Goal: Task Accomplishment & Management: Manage account settings

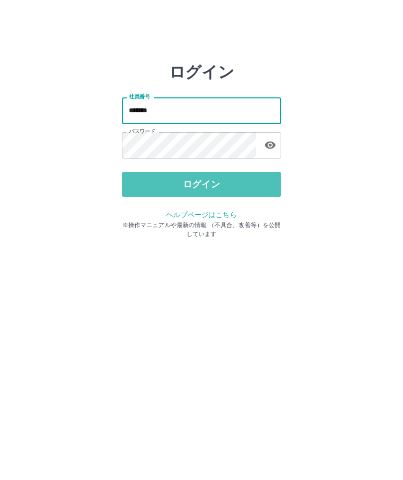
click at [209, 179] on button "ログイン" at bounding box center [201, 184] width 159 height 25
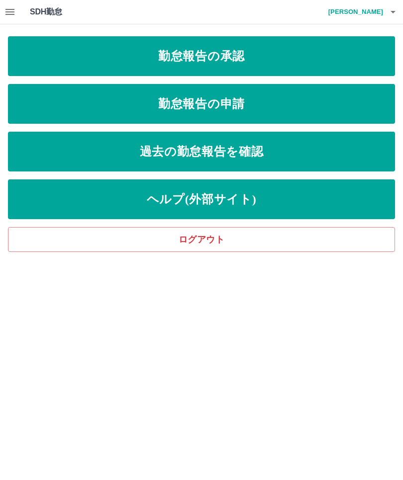
click at [307, 58] on link "勤怠報告の承認" at bounding box center [201, 56] width 387 height 40
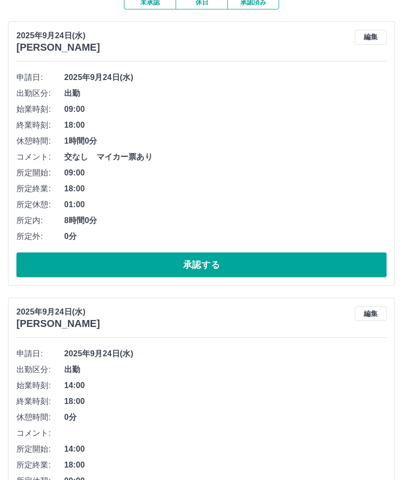
scroll to position [96, 0]
click at [256, 259] on button "承認する" at bounding box center [201, 265] width 370 height 25
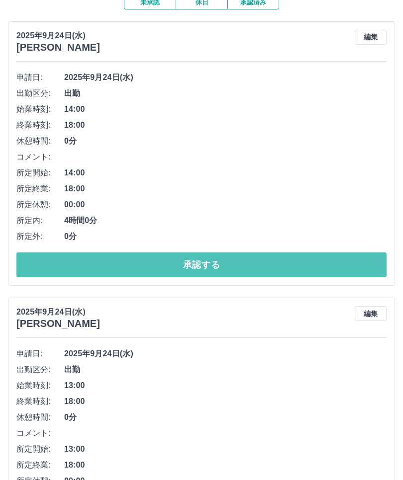
click at [234, 267] on button "承認する" at bounding box center [201, 265] width 370 height 25
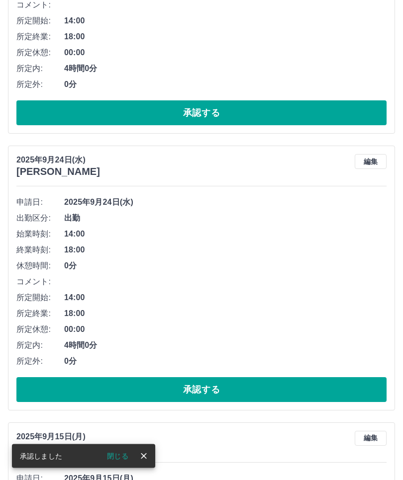
scroll to position [525, 0]
click at [236, 392] on button "承認する" at bounding box center [201, 389] width 370 height 25
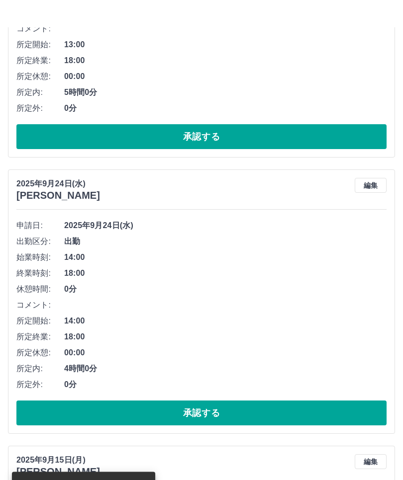
scroll to position [222, 0]
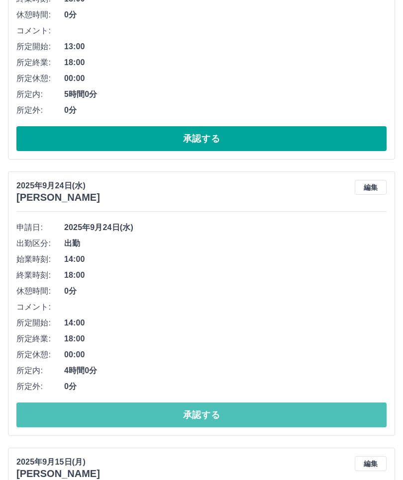
click at [238, 414] on button "承認する" at bounding box center [201, 415] width 370 height 25
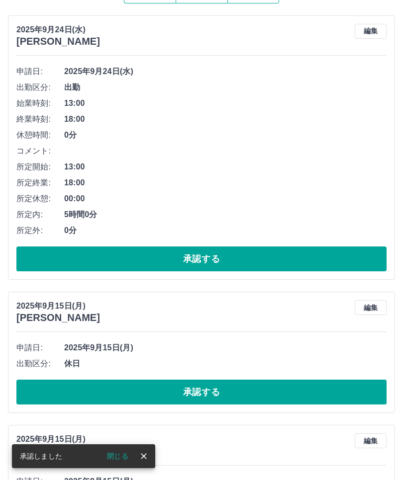
scroll to position [102, 0]
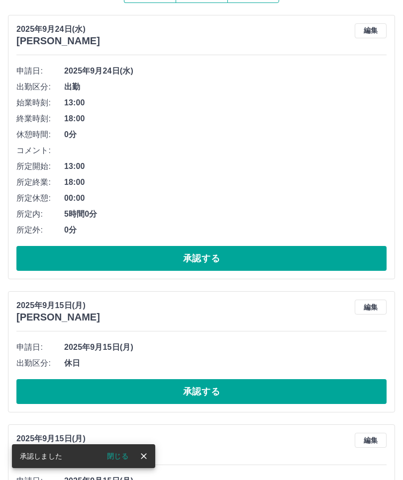
click at [237, 253] on button "承認する" at bounding box center [201, 258] width 370 height 25
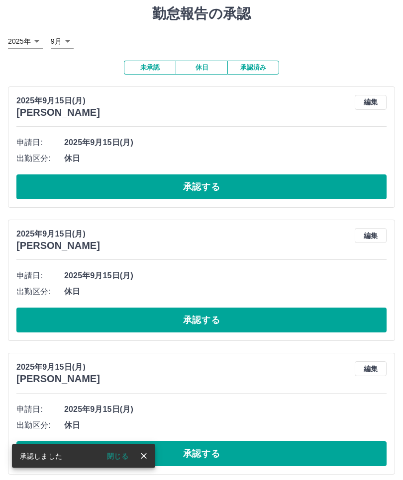
scroll to position [0, 0]
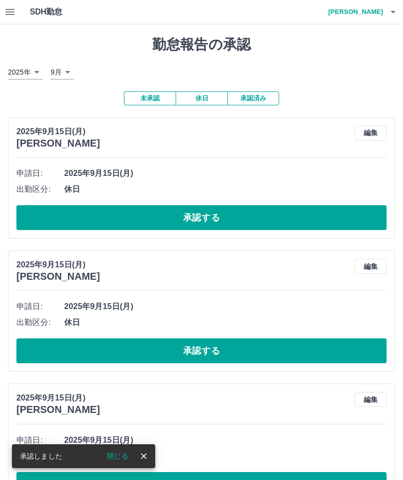
click at [14, 8] on icon "button" at bounding box center [10, 12] width 12 height 12
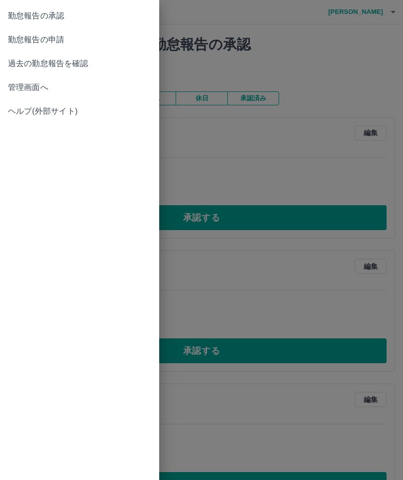
click at [8, 82] on span "管理画面へ" at bounding box center [79, 88] width 143 height 12
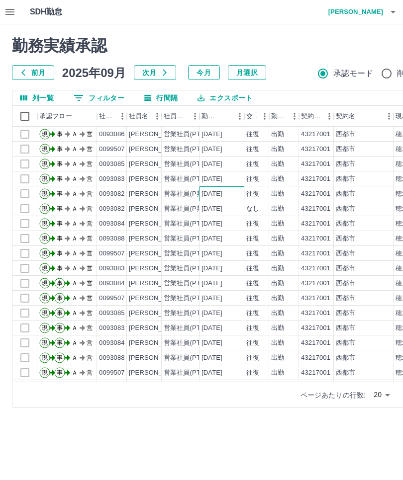
click at [222, 193] on div "[DATE]" at bounding box center [211, 193] width 21 height 9
click at [357, 192] on div "西都市" at bounding box center [364, 193] width 60 height 15
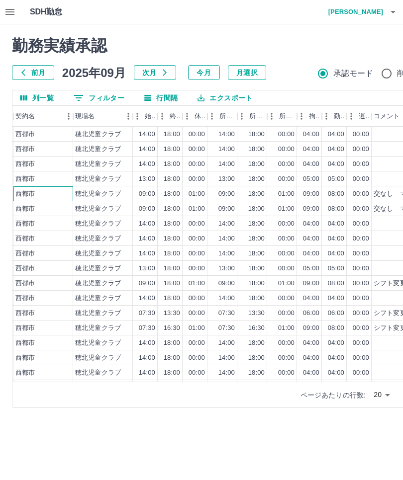
scroll to position [0, 321]
click at [224, 193] on div "09:00" at bounding box center [226, 193] width 16 height 9
click at [397, 196] on div "交なし　マイカー票あり" at bounding box center [409, 193] width 72 height 9
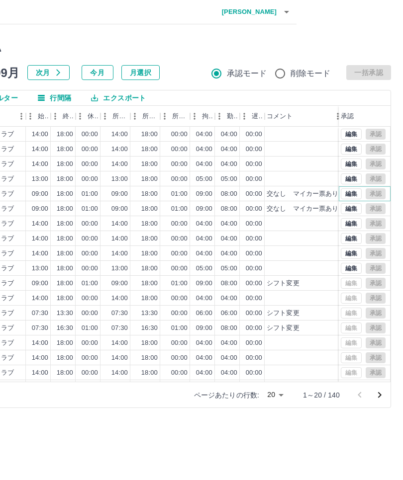
click at [352, 189] on button "編集" at bounding box center [351, 193] width 21 height 11
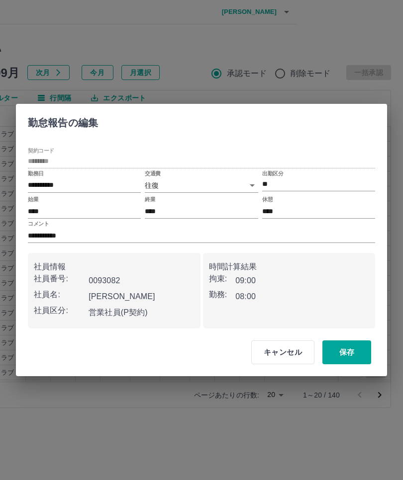
click at [254, 184] on body "SDH勤怠 田爪　陽子 勤務実績承認 前月 2025年09月 次月 今月 月選択 承認モード 削除モード 一括承認 列一覧 0 フィルター 行間隔 エクスポー…" at bounding box center [95, 210] width 403 height 420
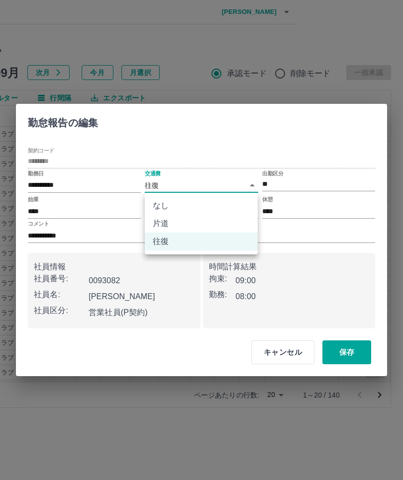
click at [182, 199] on li "なし" at bounding box center [201, 206] width 113 height 18
type input "****"
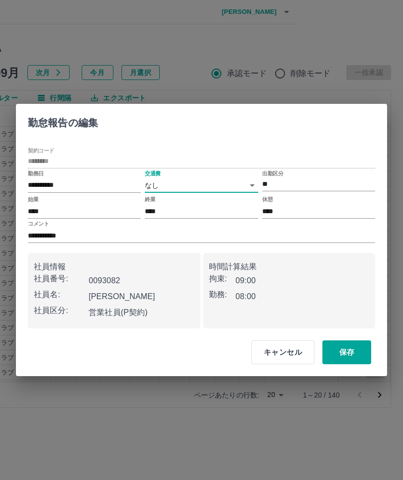
click at [354, 355] on button "保存" at bounding box center [346, 353] width 49 height 24
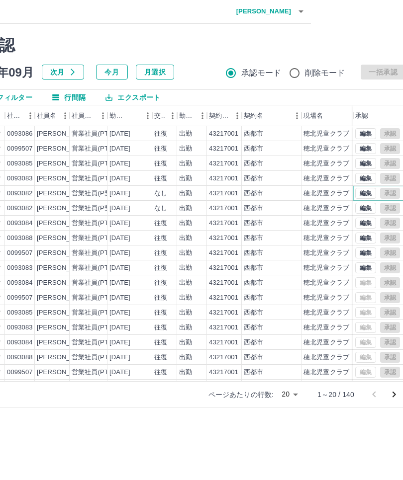
scroll to position [0, 0]
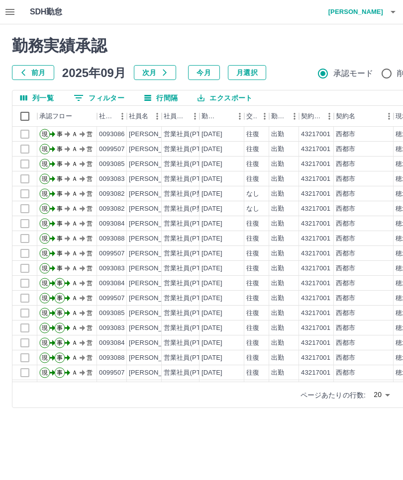
click at [6, 12] on icon "button" at bounding box center [9, 12] width 9 height 6
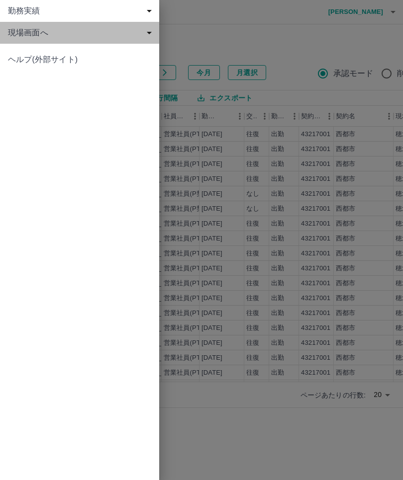
click at [56, 33] on span "現場画面へ" at bounding box center [81, 33] width 147 height 12
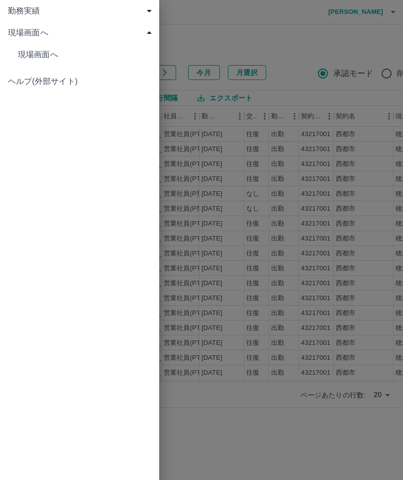
click at [60, 57] on span "現場画面へ" at bounding box center [84, 55] width 133 height 12
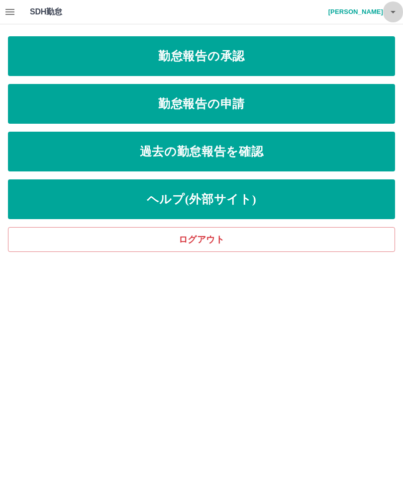
click at [393, 15] on icon "button" at bounding box center [393, 12] width 12 height 12
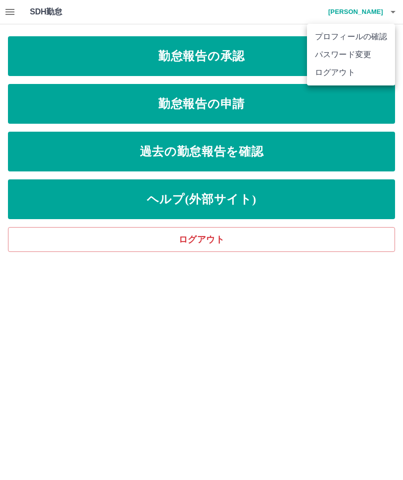
click at [359, 78] on li "ログアウト" at bounding box center [351, 73] width 88 height 18
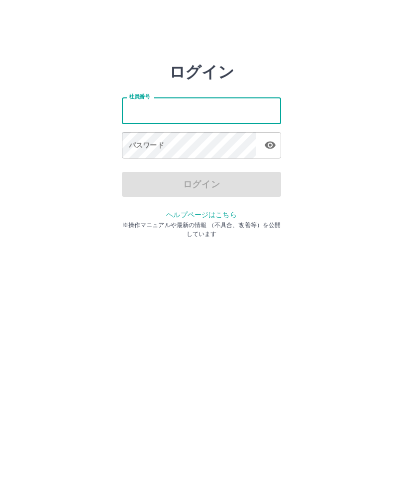
type input "*******"
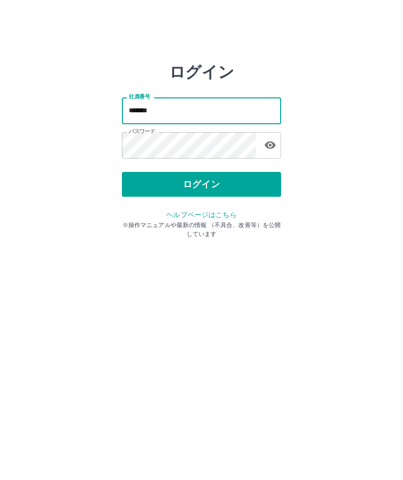
click at [221, 174] on button "ログイン" at bounding box center [201, 184] width 159 height 25
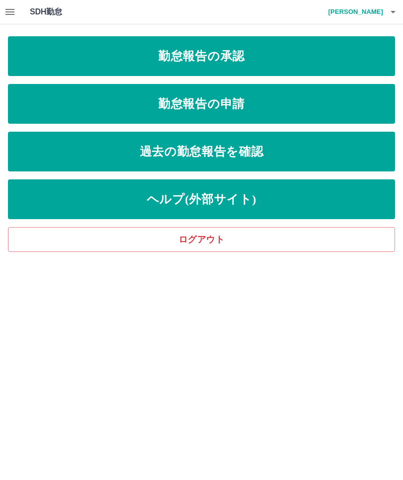
click at [221, 252] on link "ログアウト" at bounding box center [201, 239] width 387 height 25
